Goal: Information Seeking & Learning: Learn about a topic

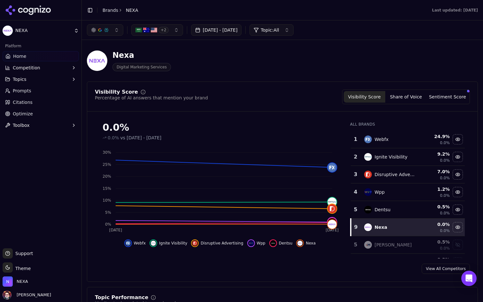
click at [153, 33] on img "button" at bounding box center [154, 30] width 6 height 6
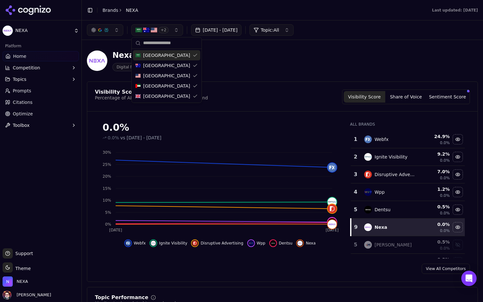
click at [167, 30] on span "+ 2" at bounding box center [163, 30] width 10 height 6
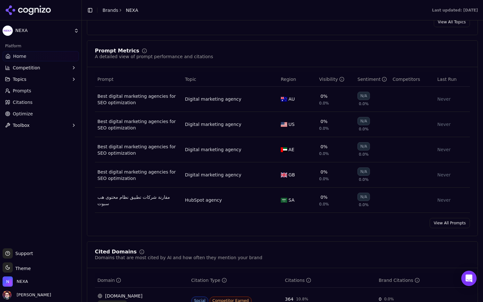
scroll to position [451, 0]
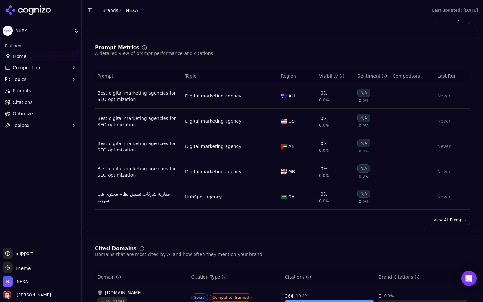
click at [442, 218] on link "View All Prompts" at bounding box center [450, 220] width 40 height 10
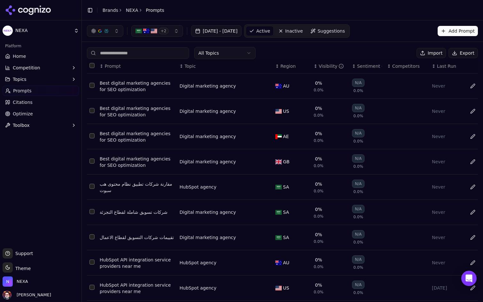
click at [231, 54] on html "NEXA Platform Home Competition Topics Prompts Citations Optimize Toolbox Suppor…" at bounding box center [241, 151] width 483 height 302
click at [345, 33] on span "Suggestions" at bounding box center [330, 31] width 27 height 6
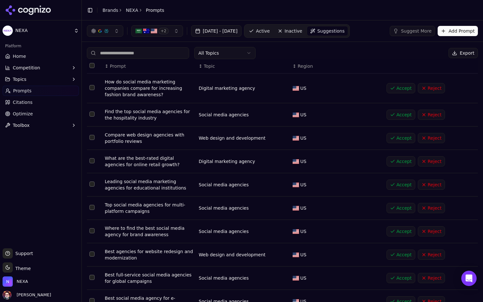
click at [238, 55] on html "NEXA Platform Home Competition Topics Prompts Citations Optimize Toolbox Suppor…" at bounding box center [241, 151] width 483 height 302
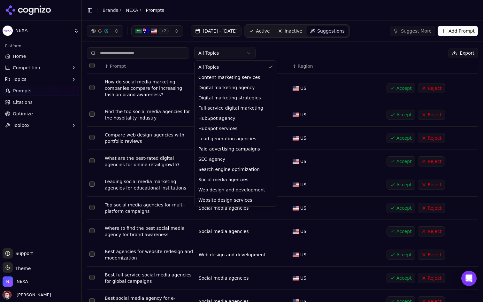
click at [307, 46] on html "NEXA Platform Home Competition Topics Prompts Citations Optimize Toolbox Suppor…" at bounding box center [241, 151] width 483 height 302
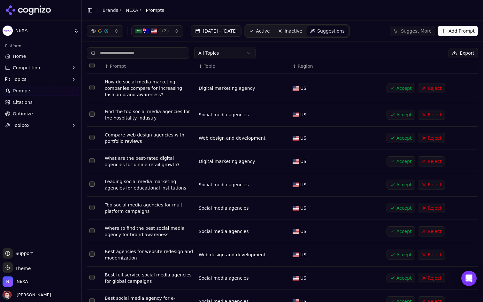
click at [39, 55] on link "Home" at bounding box center [41, 56] width 76 height 10
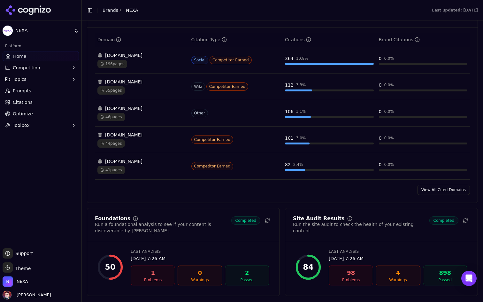
scroll to position [693, 0]
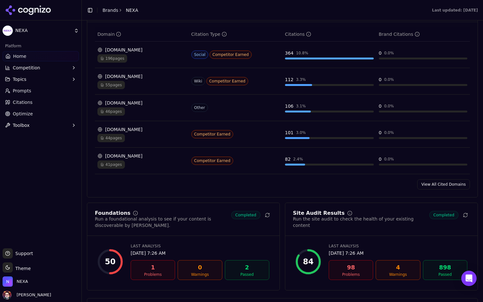
click at [273, 58] on div "Social Competitor Earned" at bounding box center [235, 54] width 89 height 8
click at [264, 107] on div "Other" at bounding box center [235, 107] width 89 height 8
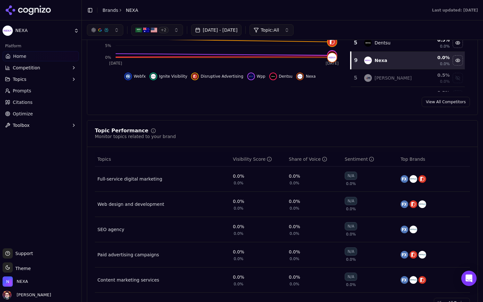
scroll to position [0, 0]
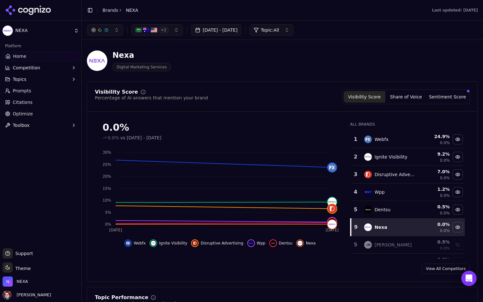
click at [176, 27] on button "+ 2" at bounding box center [157, 29] width 52 height 11
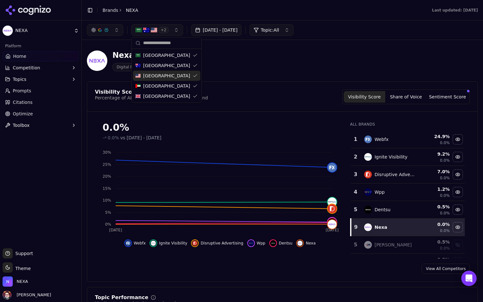
click at [171, 71] on div "[GEOGRAPHIC_DATA]" at bounding box center [166, 76] width 67 height 10
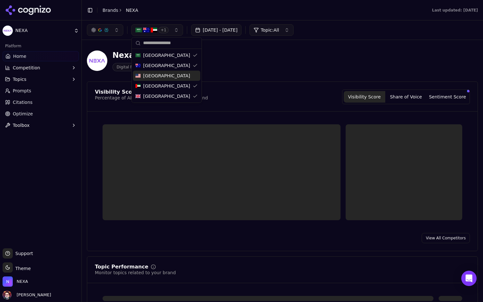
click at [171, 71] on div "[GEOGRAPHIC_DATA]" at bounding box center [166, 76] width 67 height 10
click at [170, 64] on div "[GEOGRAPHIC_DATA]" at bounding box center [166, 65] width 67 height 10
click at [170, 56] on div "[GEOGRAPHIC_DATA]" at bounding box center [166, 55] width 67 height 10
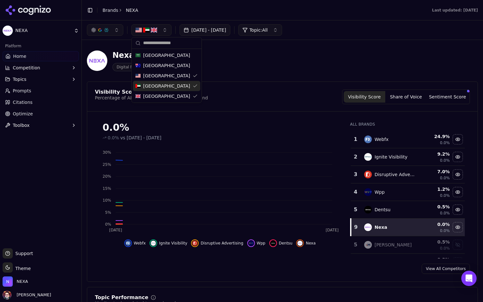
click at [168, 83] on span "[GEOGRAPHIC_DATA]" at bounding box center [166, 86] width 47 height 6
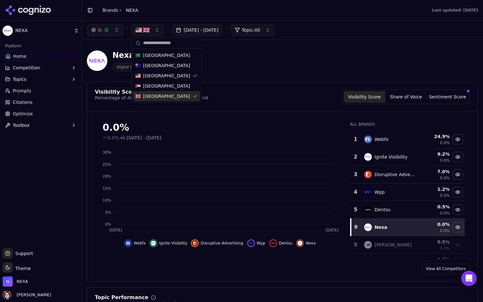
click at [167, 99] on span "[GEOGRAPHIC_DATA]" at bounding box center [166, 96] width 47 height 6
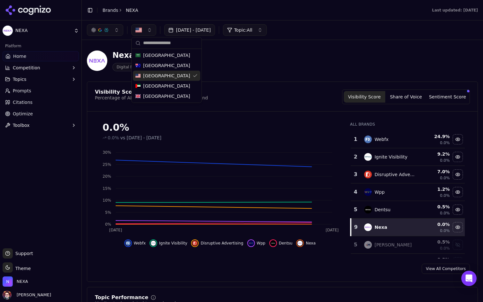
click at [186, 77] on div "[GEOGRAPHIC_DATA]" at bounding box center [166, 76] width 67 height 10
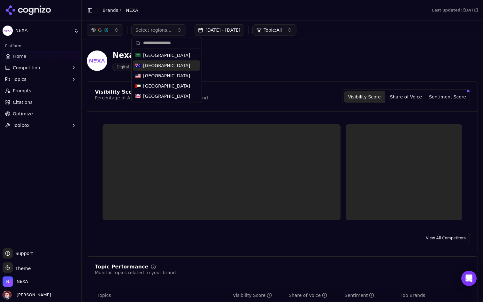
click at [236, 63] on div "Nexa Digital Marketing Services" at bounding box center [230, 60] width 286 height 21
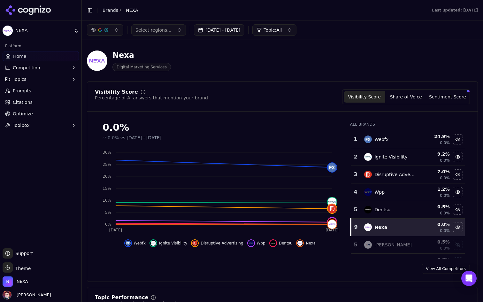
click at [66, 78] on button "Topics" at bounding box center [41, 79] width 76 height 10
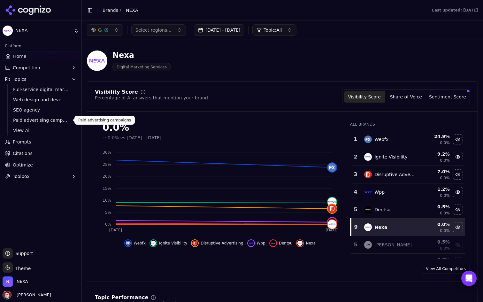
click at [45, 124] on link "Paid advertising campaigns" at bounding box center [41, 120] width 61 height 9
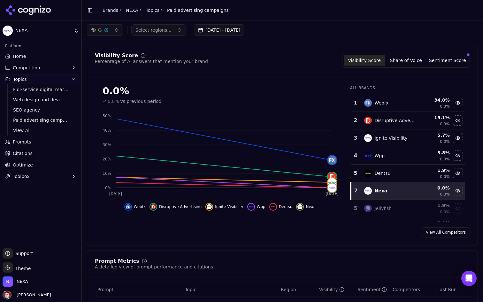
click at [42, 129] on span "View All" at bounding box center [41, 130] width 56 height 6
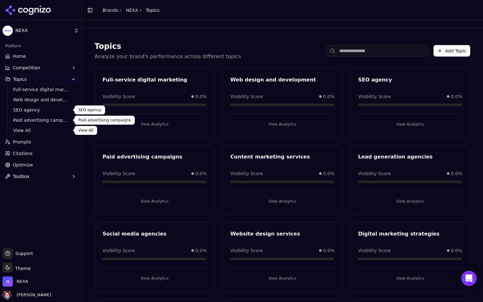
click at [44, 113] on span "SEO agency" at bounding box center [41, 110] width 56 height 6
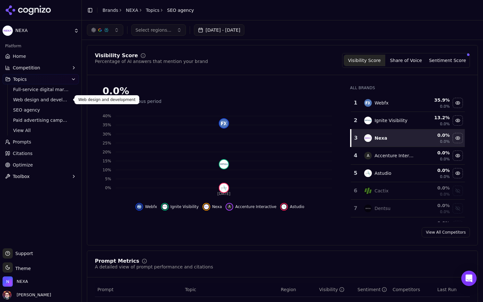
click at [48, 98] on span "Web design and development" at bounding box center [41, 99] width 56 height 6
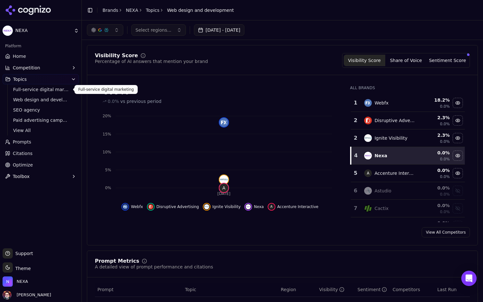
click at [50, 86] on span "Full-service digital marketing" at bounding box center [41, 89] width 56 height 6
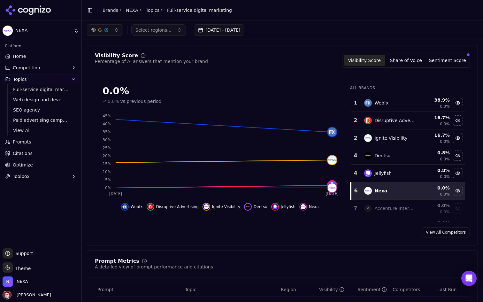
click at [58, 56] on link "Home" at bounding box center [41, 56] width 76 height 10
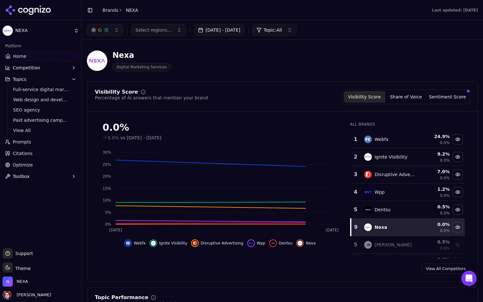
click at [163, 32] on span "Select regions..." at bounding box center [153, 30] width 36 height 6
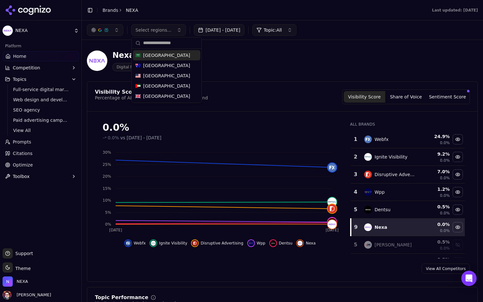
click at [171, 31] on button "Select regions..." at bounding box center [158, 29] width 55 height 11
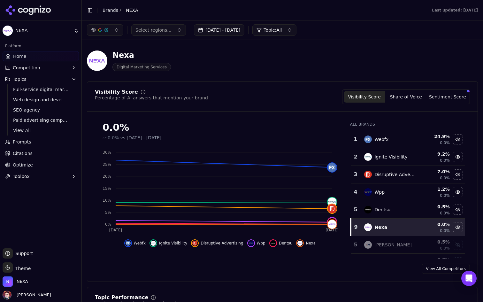
click at [175, 31] on button "Select regions..." at bounding box center [158, 29] width 55 height 11
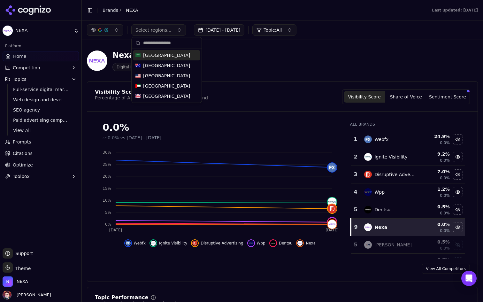
click at [175, 31] on button "Select regions..." at bounding box center [158, 29] width 55 height 11
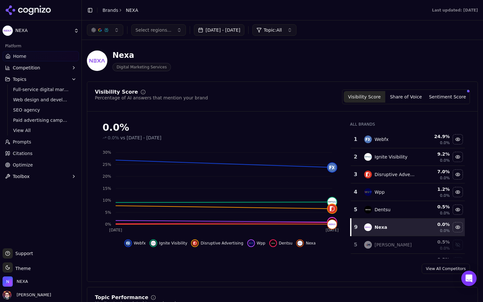
click at [214, 64] on div "Nexa Digital Marketing Services" at bounding box center [230, 60] width 286 height 21
click at [179, 29] on button "Select regions..." at bounding box center [158, 29] width 55 height 11
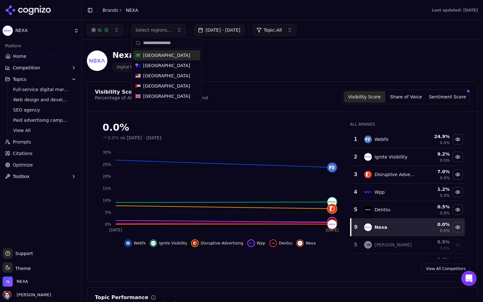
click at [179, 29] on button "Select regions..." at bounding box center [158, 29] width 55 height 11
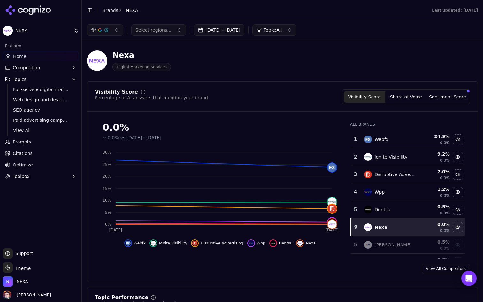
click at [175, 31] on button "Select regions..." at bounding box center [158, 29] width 55 height 11
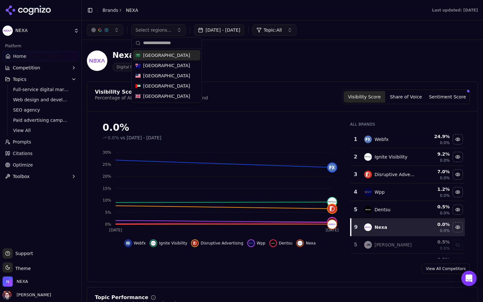
click at [175, 31] on button "Select regions..." at bounding box center [158, 29] width 55 height 11
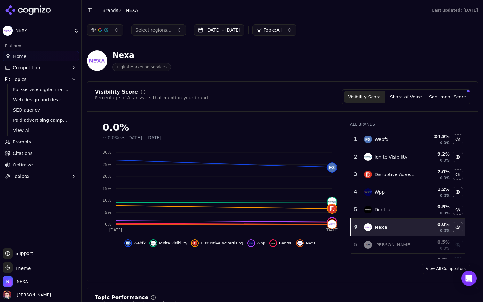
click at [175, 31] on button "Select regions..." at bounding box center [158, 29] width 55 height 11
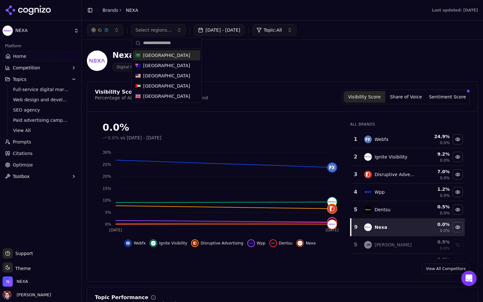
click at [175, 31] on button "Select regions..." at bounding box center [158, 29] width 55 height 11
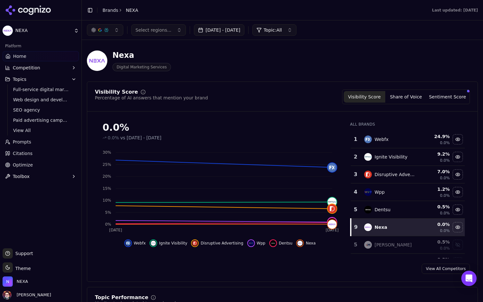
click at [202, 69] on div "Nexa Digital Marketing Services" at bounding box center [230, 60] width 286 height 21
click at [161, 29] on span "Select regions..." at bounding box center [153, 30] width 36 height 6
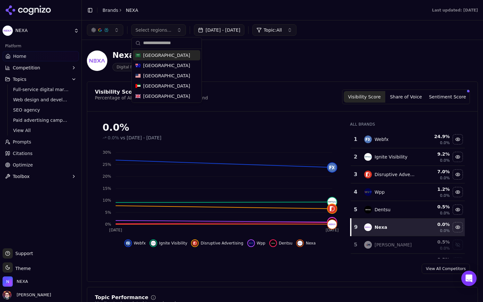
click at [167, 58] on div "[GEOGRAPHIC_DATA]" at bounding box center [166, 55] width 67 height 10
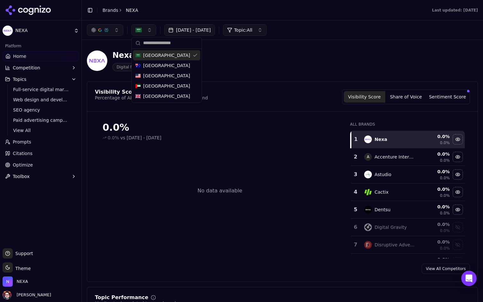
click at [179, 55] on div "[GEOGRAPHIC_DATA]" at bounding box center [166, 55] width 67 height 10
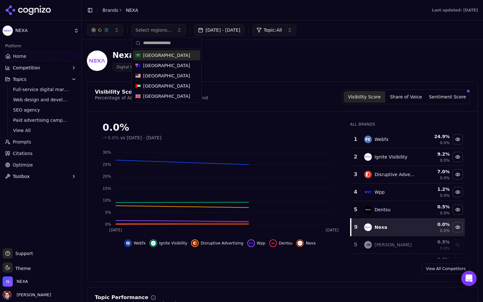
click at [223, 61] on div "Nexa Digital Marketing Services" at bounding box center [230, 60] width 286 height 21
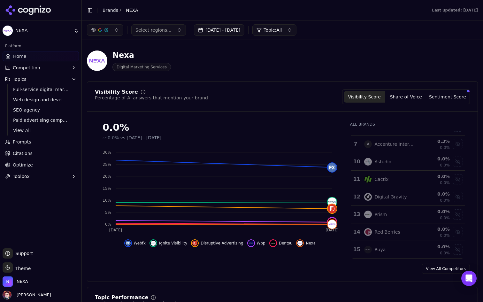
click at [51, 68] on button "Competition" at bounding box center [41, 68] width 76 height 10
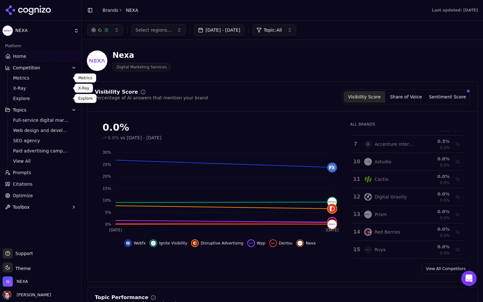
click at [46, 96] on span "Explore" at bounding box center [41, 98] width 56 height 6
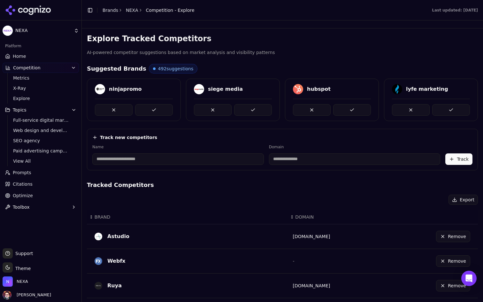
click at [53, 58] on link "Home" at bounding box center [41, 56] width 76 height 10
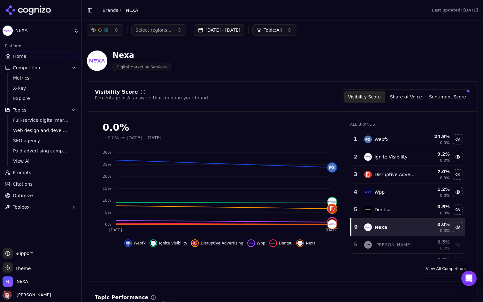
click at [243, 28] on button "[DATE] - [DATE]" at bounding box center [219, 29] width 51 height 11
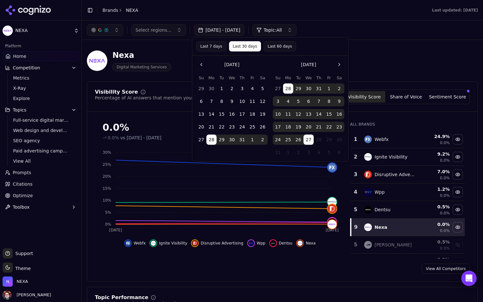
click at [243, 28] on button "[DATE] - [DATE]" at bounding box center [219, 29] width 51 height 11
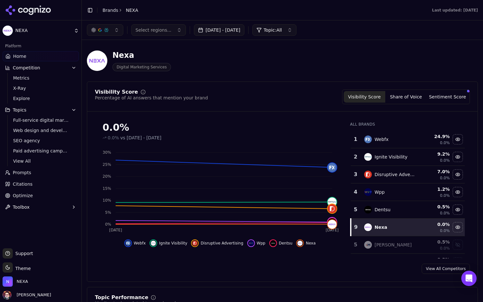
click at [282, 29] on span "Topic: All" at bounding box center [272, 30] width 18 height 6
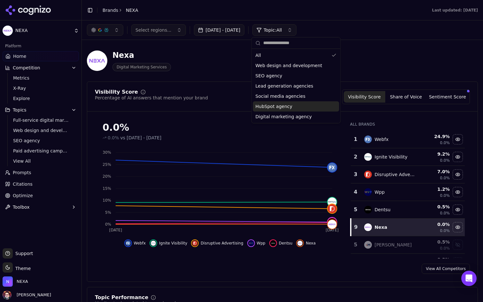
click at [293, 109] on div "HubSpot agency" at bounding box center [296, 106] width 86 height 10
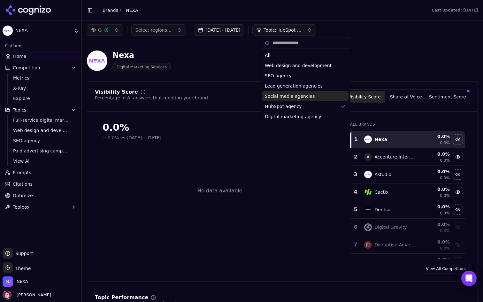
click at [298, 93] on span "Social media agencies" at bounding box center [290, 96] width 50 height 6
click at [298, 85] on span "Lead generation agencies" at bounding box center [293, 86] width 58 height 6
click at [294, 77] on div "SEO agency" at bounding box center [304, 76] width 86 height 10
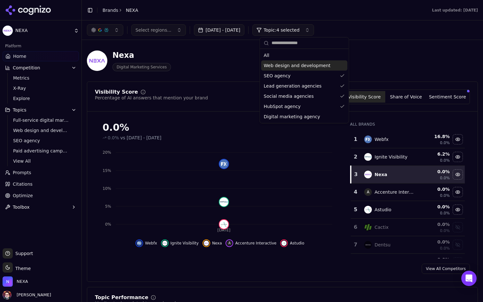
click at [294, 62] on span "Web design and development" at bounding box center [297, 65] width 67 height 6
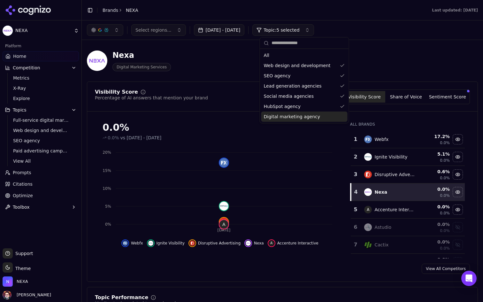
click at [293, 118] on span "Digital marketing agency" at bounding box center [292, 116] width 57 height 6
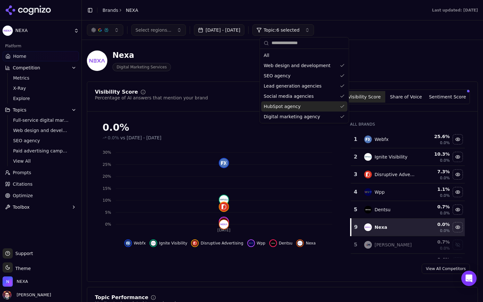
click at [292, 104] on span "HubSpot agency" at bounding box center [282, 106] width 37 height 6
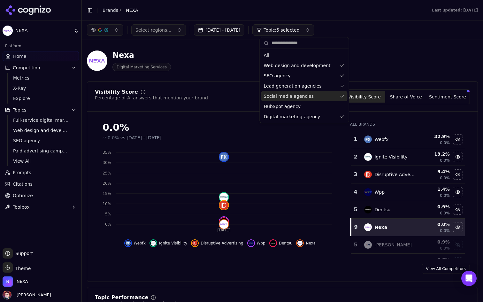
click at [293, 95] on span "Social media agencies" at bounding box center [289, 96] width 50 height 6
click at [292, 87] on span "Lead generation agencies" at bounding box center [293, 86] width 58 height 6
click at [289, 74] on div "SEO agency" at bounding box center [304, 76] width 86 height 10
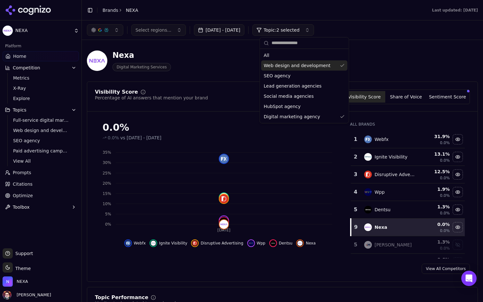
click at [288, 64] on span "Web design and development" at bounding box center [297, 65] width 67 height 6
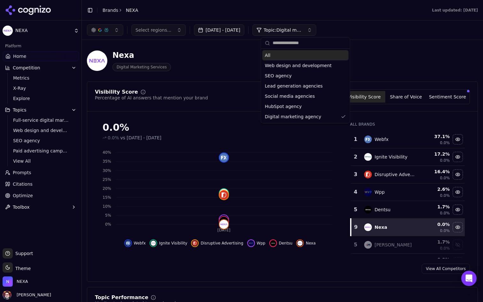
click at [377, 56] on div "Nexa Digital Marketing Services" at bounding box center [282, 60] width 391 height 31
